Goal: Task Accomplishment & Management: Manage account settings

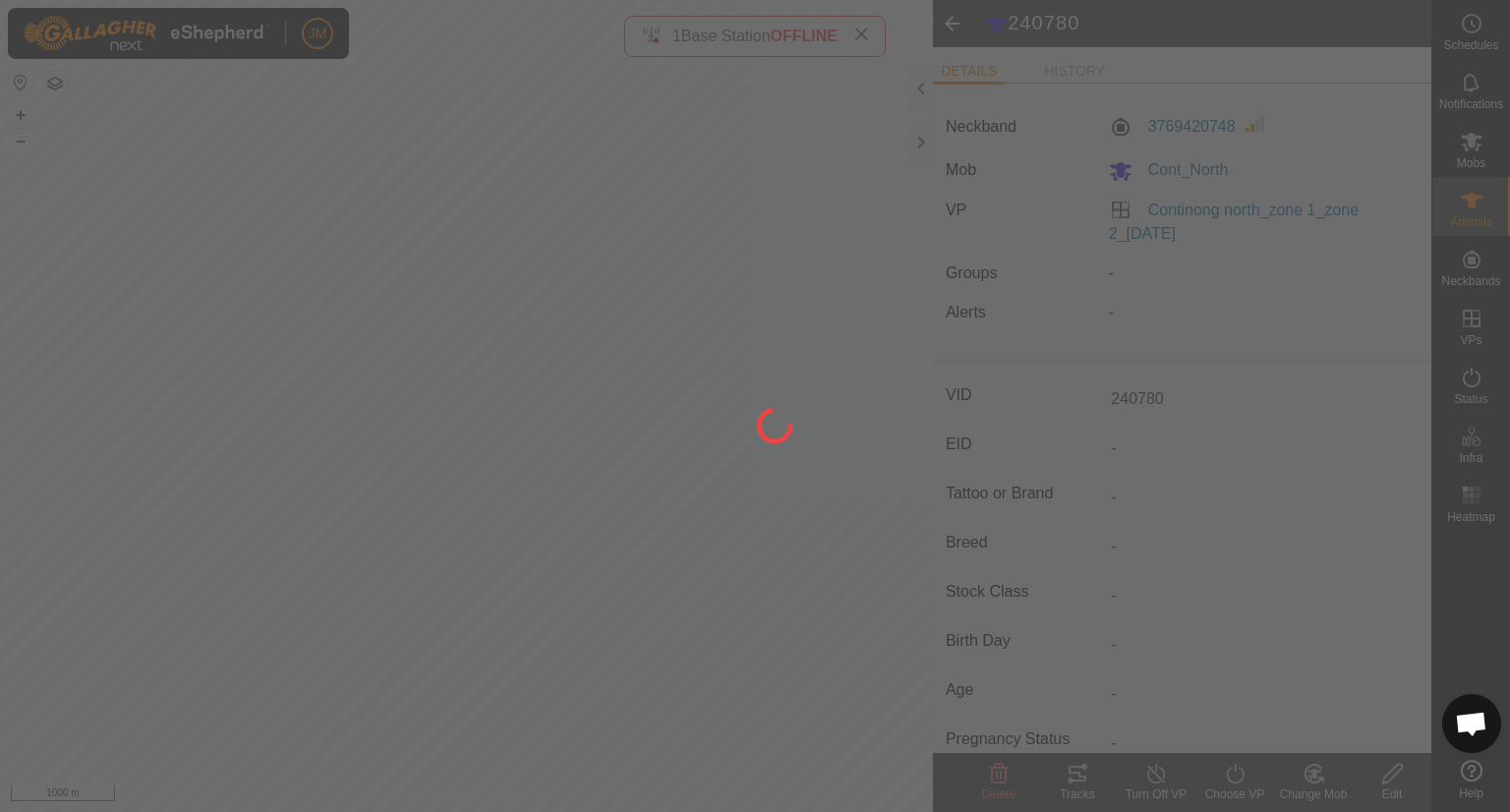
click at [922, 142] on div at bounding box center [755, 406] width 1510 height 812
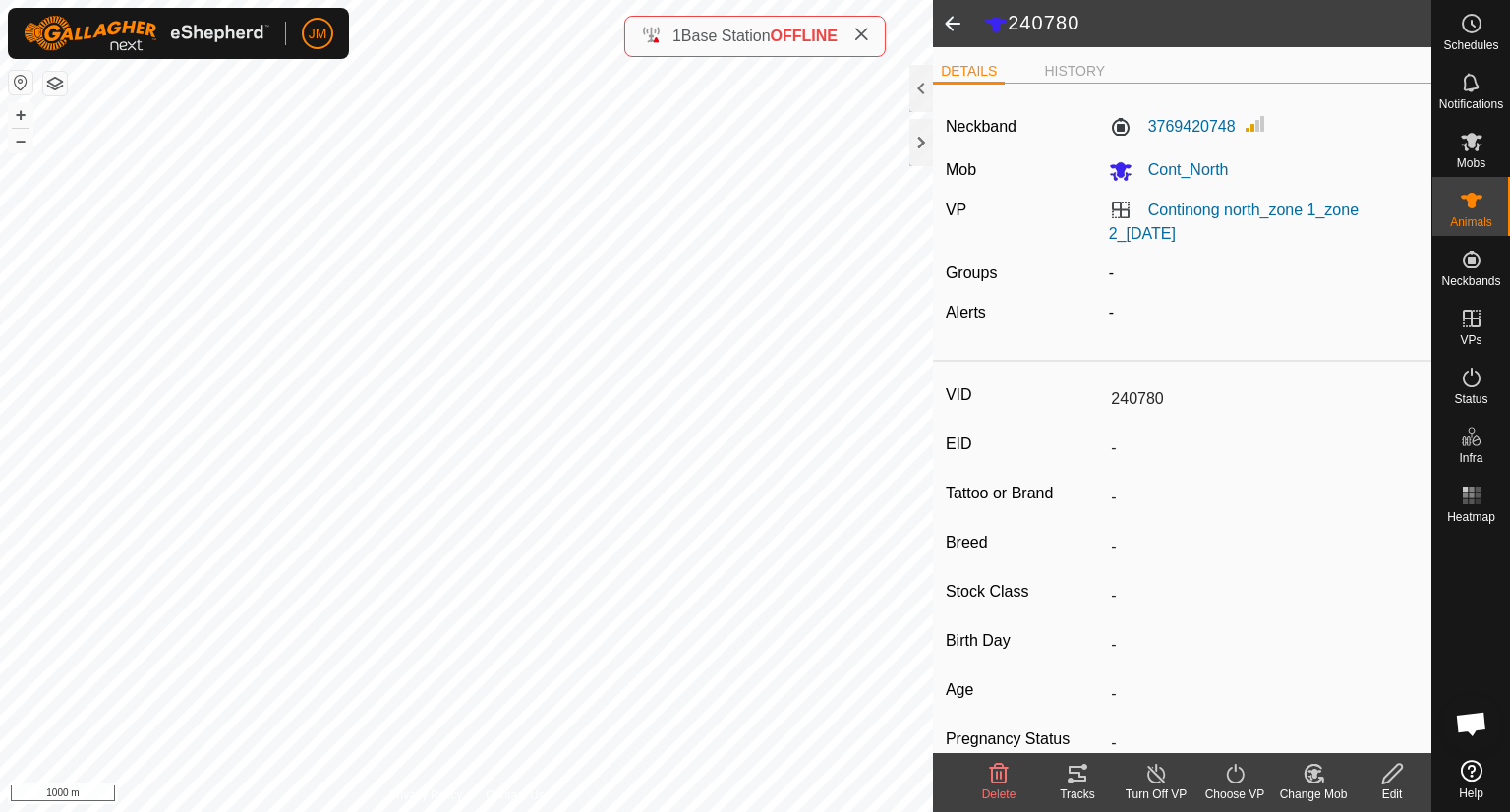
click at [865, 33] on icon at bounding box center [861, 35] width 16 height 16
click at [928, 154] on div at bounding box center [921, 143] width 24 height 48
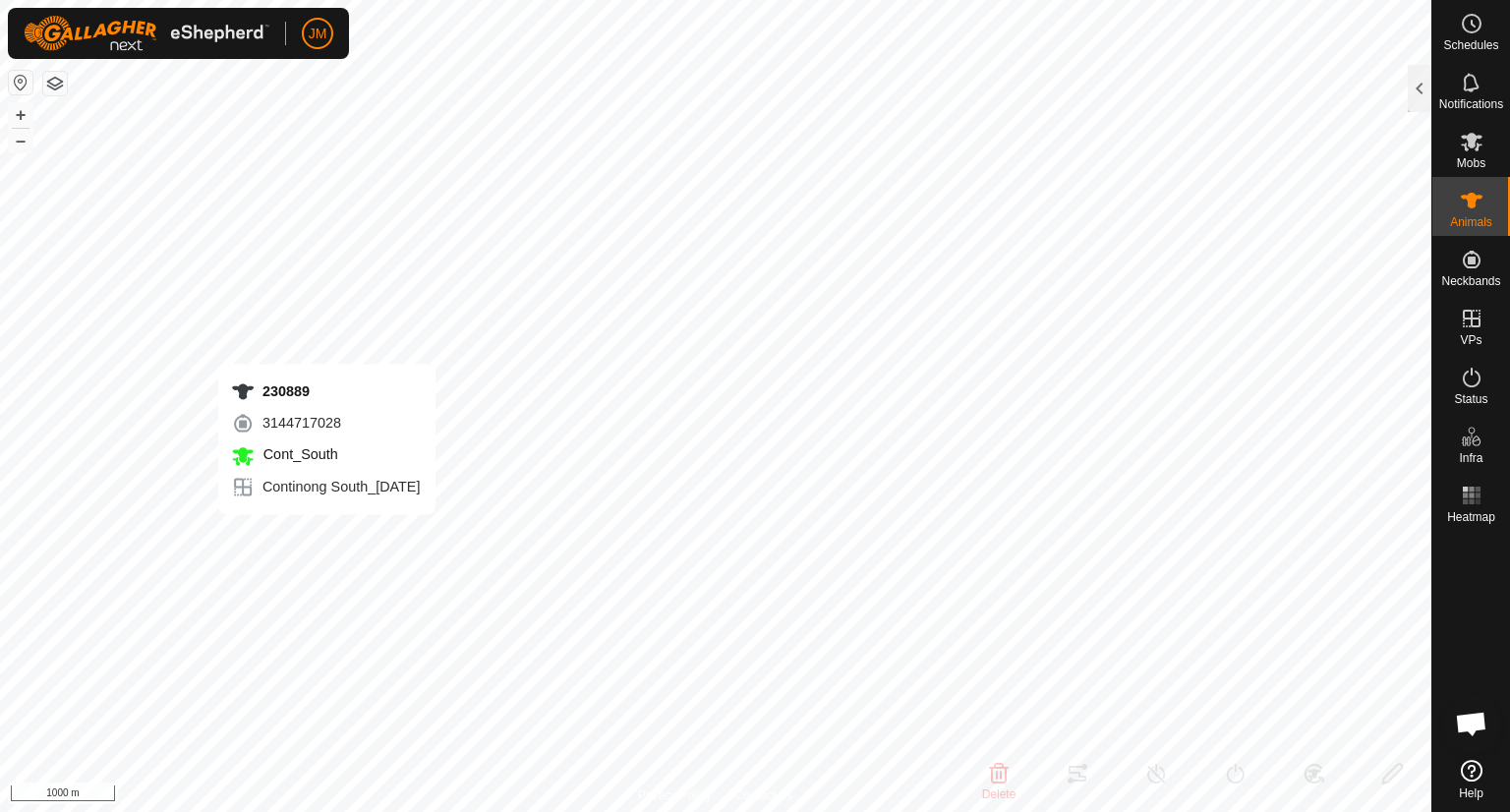
type input "230889"
type input "-"
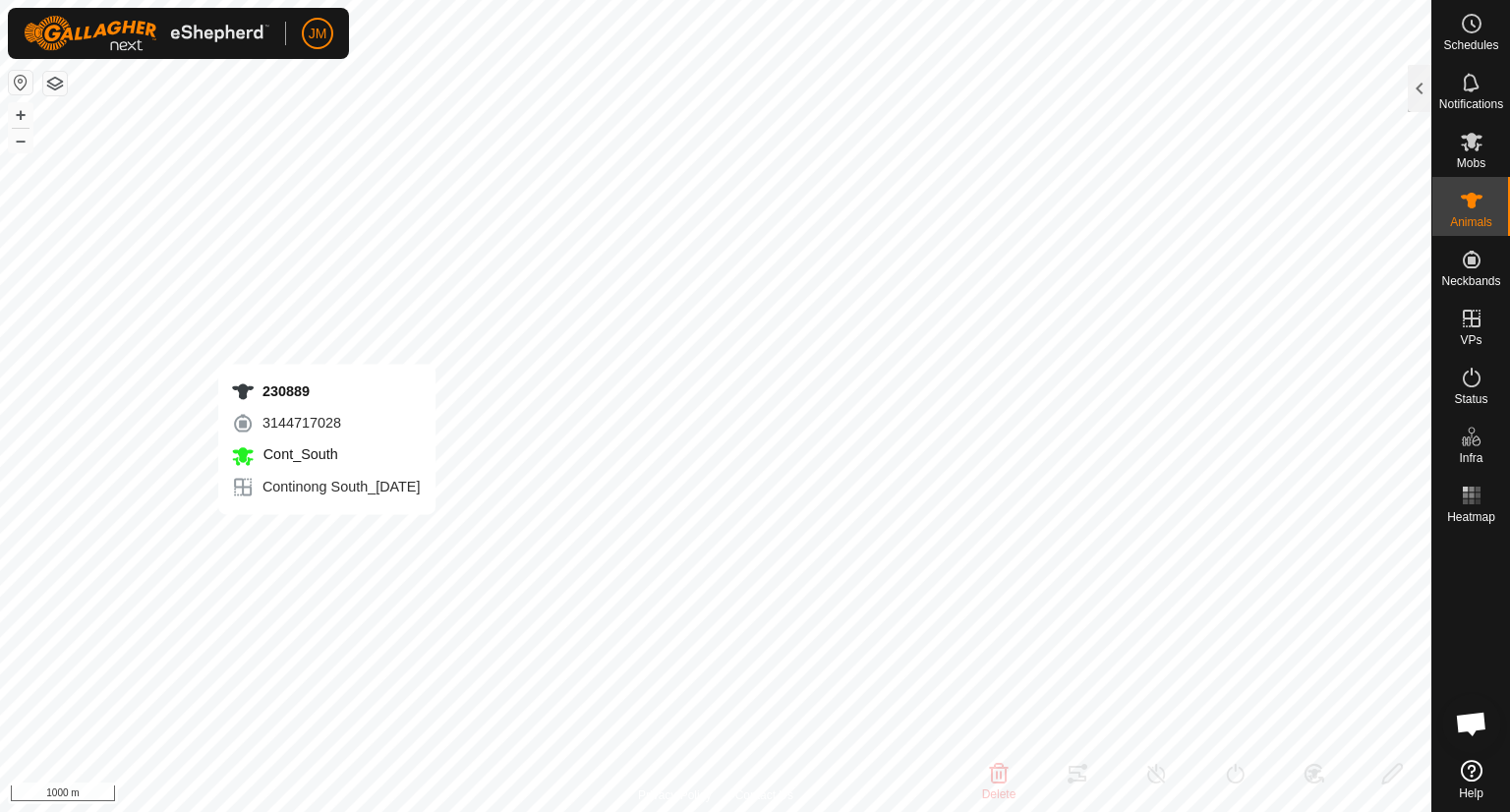
type input "-"
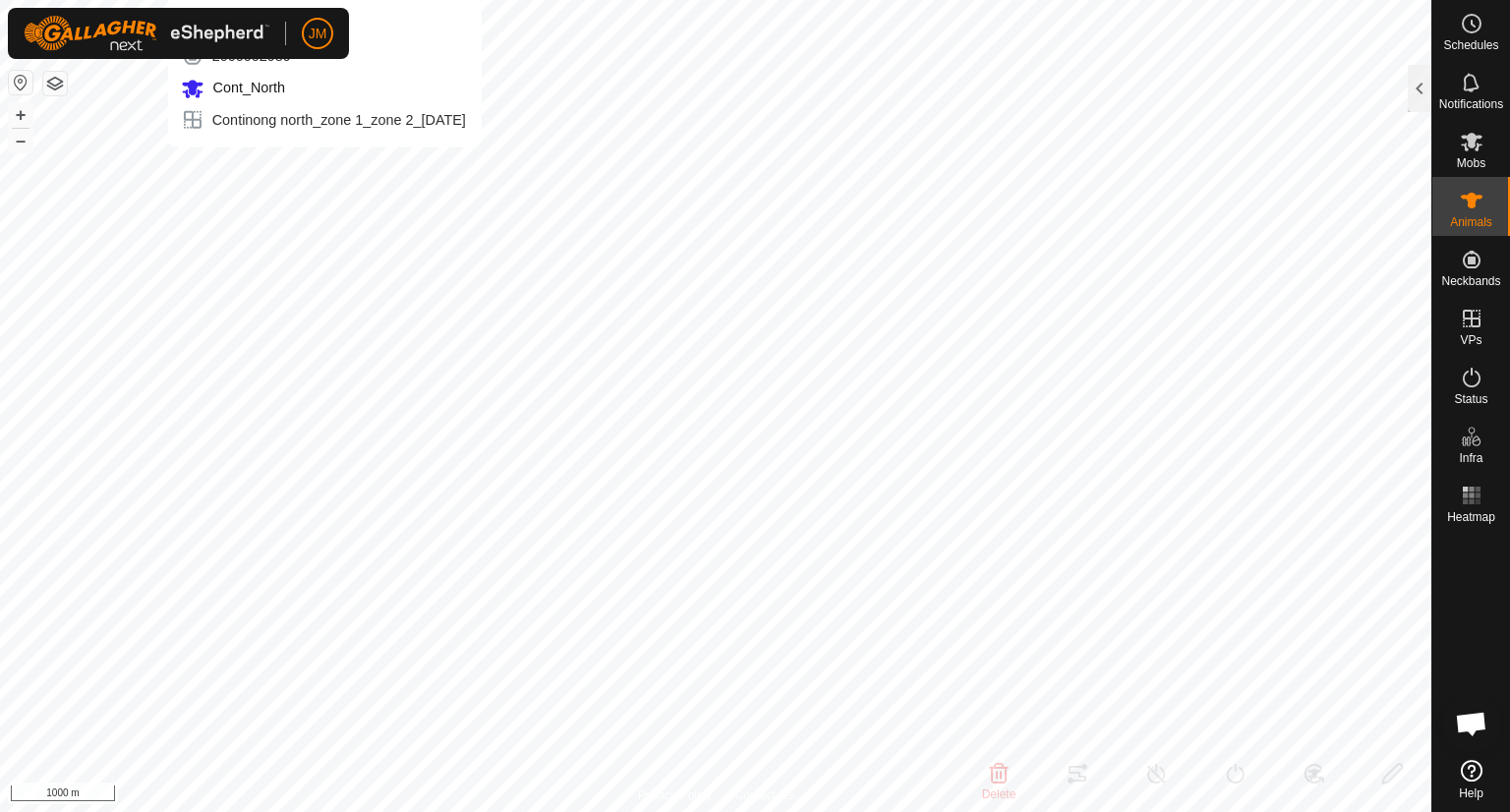
type input "18813"
type input "-"
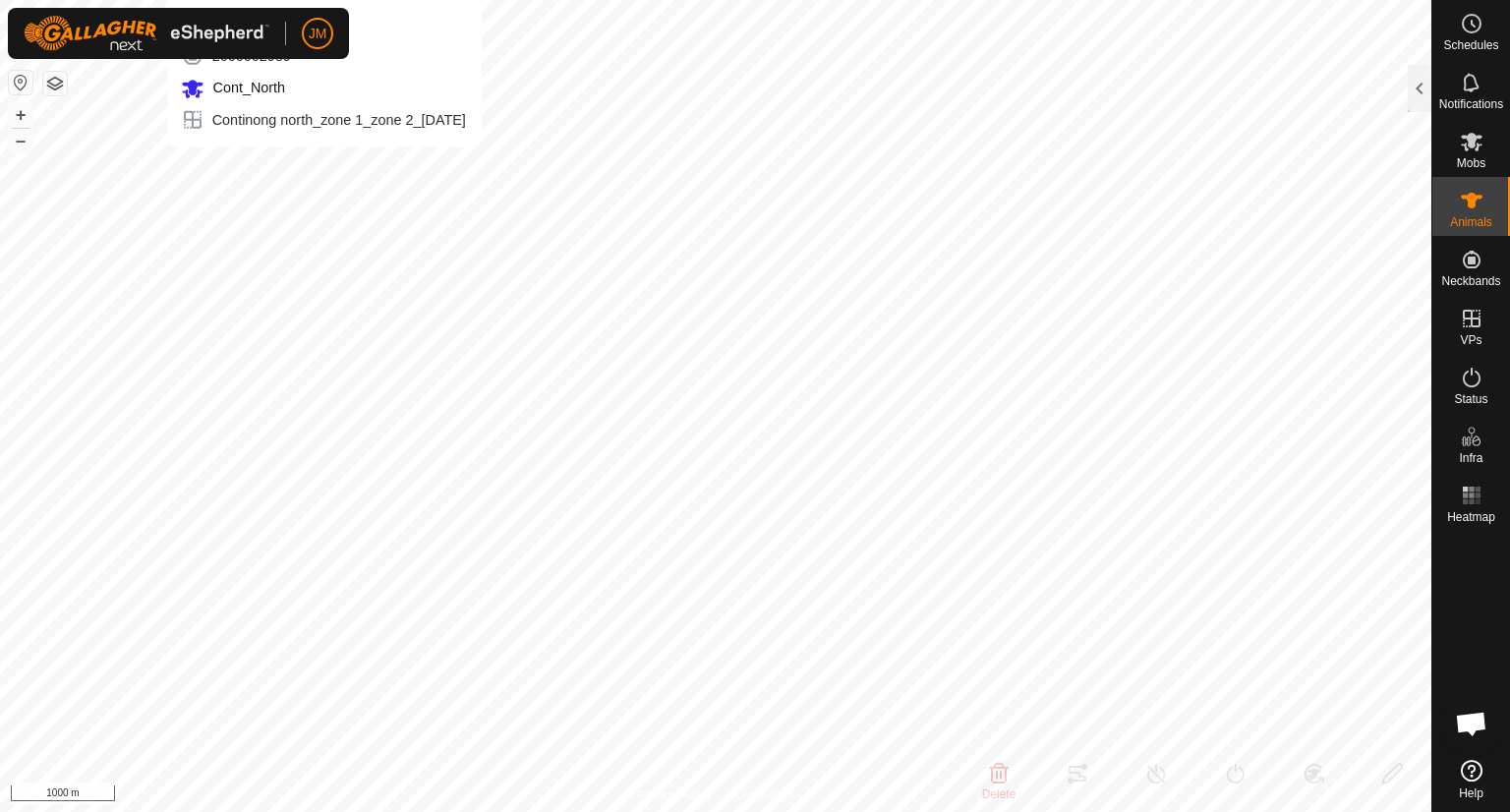
type input "-"
type input "18813"
